Goal: Find contact information: Find contact information

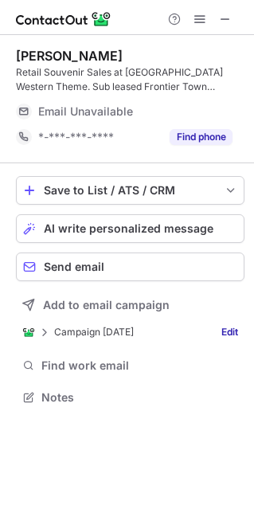
scroll to position [385, 253]
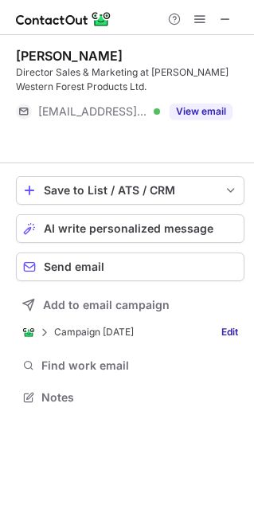
scroll to position [360, 253]
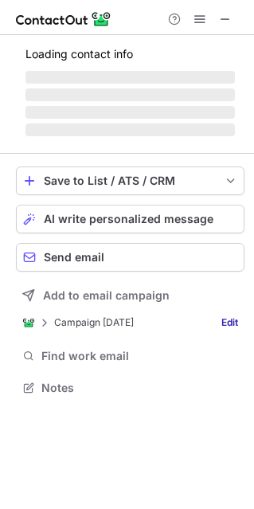
scroll to position [385, 253]
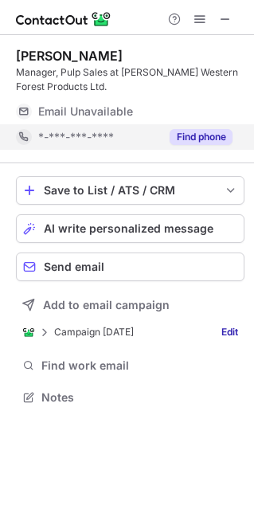
click at [196, 136] on button "Find phone" at bounding box center [201, 137] width 63 height 16
